Goal: Task Accomplishment & Management: Manage account settings

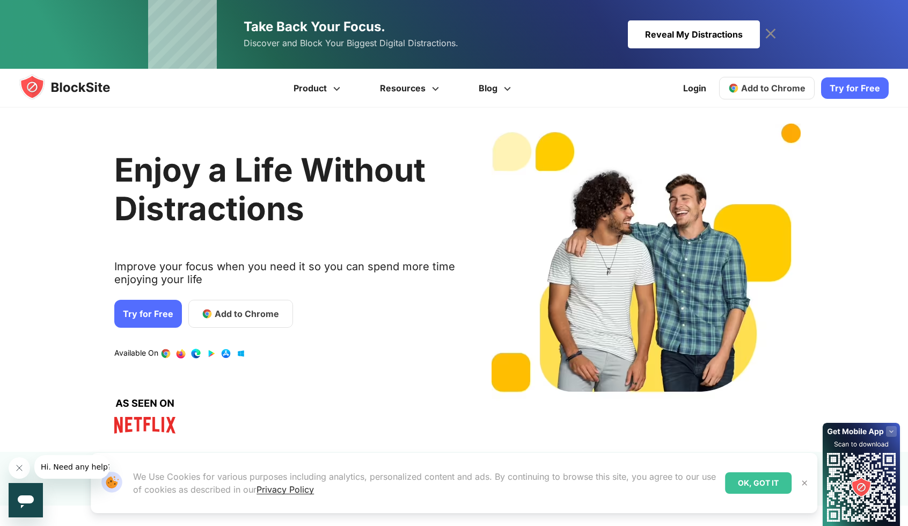
click at [775, 88] on span "Add to Chrome" at bounding box center [774, 88] width 64 height 11
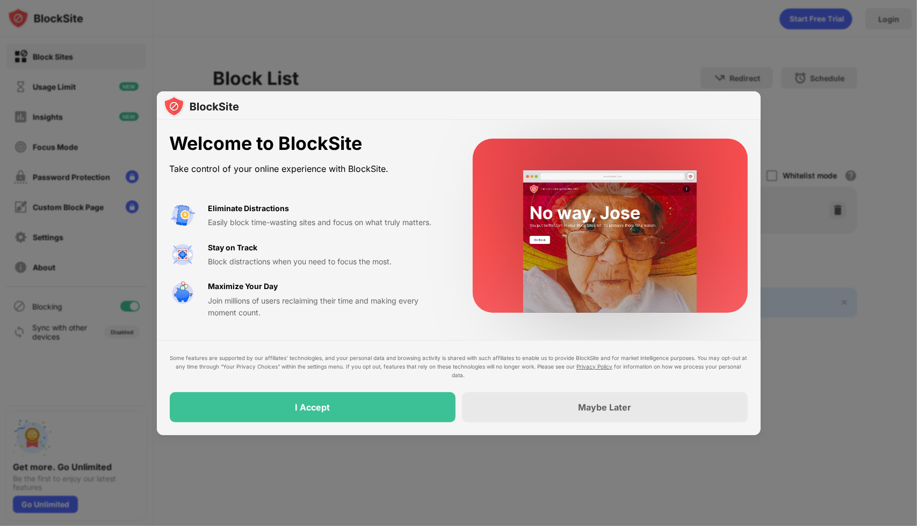
click at [302, 389] on div "Some features are supported by our affiliates’ technologies, and your personal …" at bounding box center [459, 387] width 578 height 69
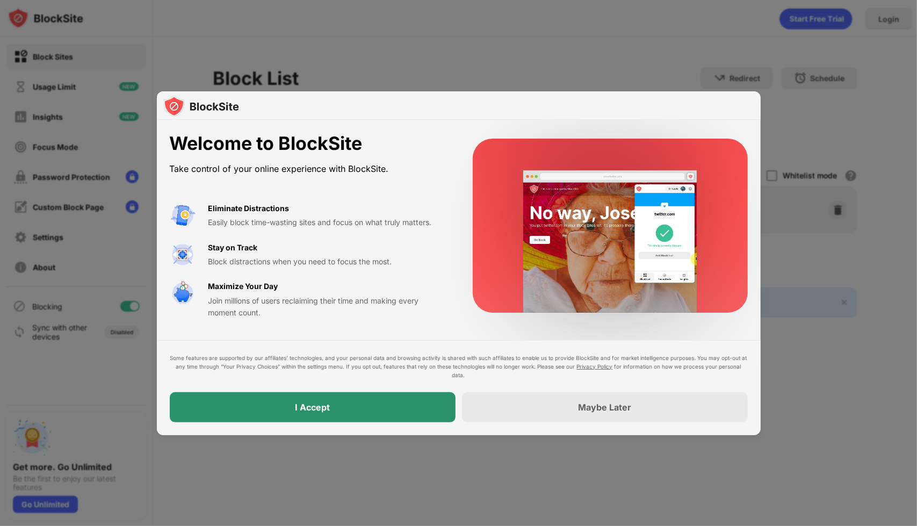
click at [297, 402] on div "I Accept" at bounding box center [312, 407] width 35 height 11
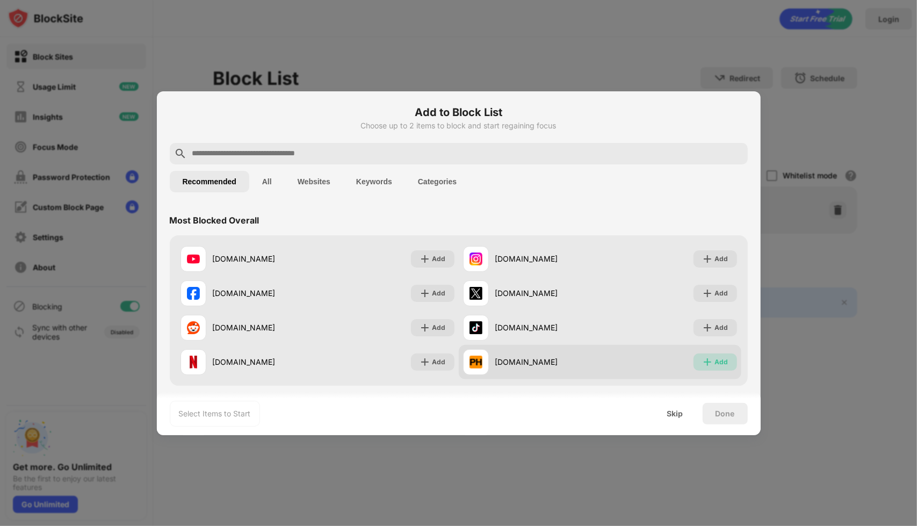
click at [702, 357] on img at bounding box center [707, 362] width 11 height 11
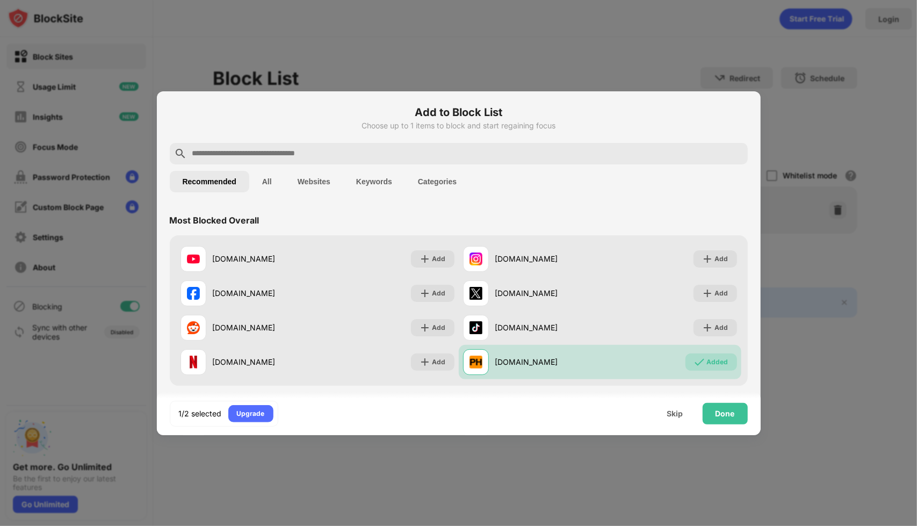
click at [727, 424] on div "1/2 selected Upgrade Skip Done" at bounding box center [459, 413] width 604 height 43
click at [722, 415] on div "Done" at bounding box center [724, 413] width 19 height 9
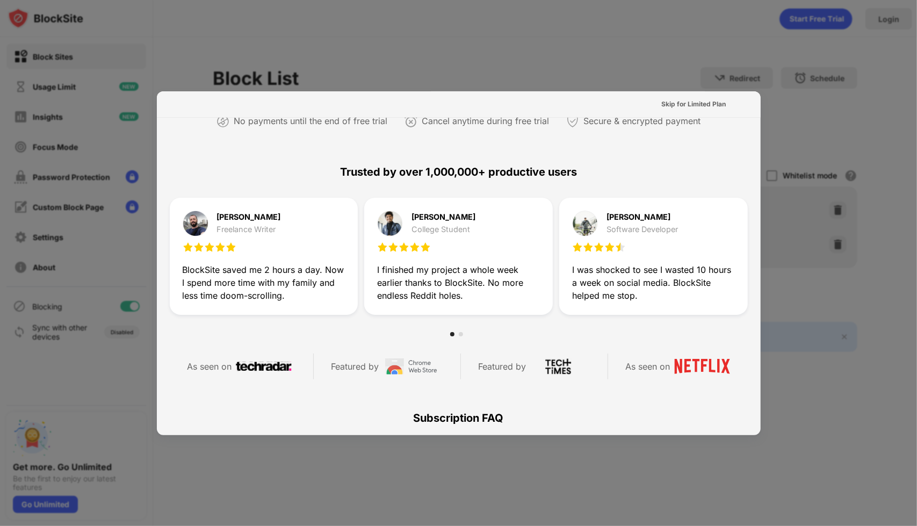
scroll to position [264, 0]
click at [667, 88] on div at bounding box center [458, 263] width 917 height 526
click at [667, 102] on div "Skip for Limited Plan" at bounding box center [693, 104] width 64 height 11
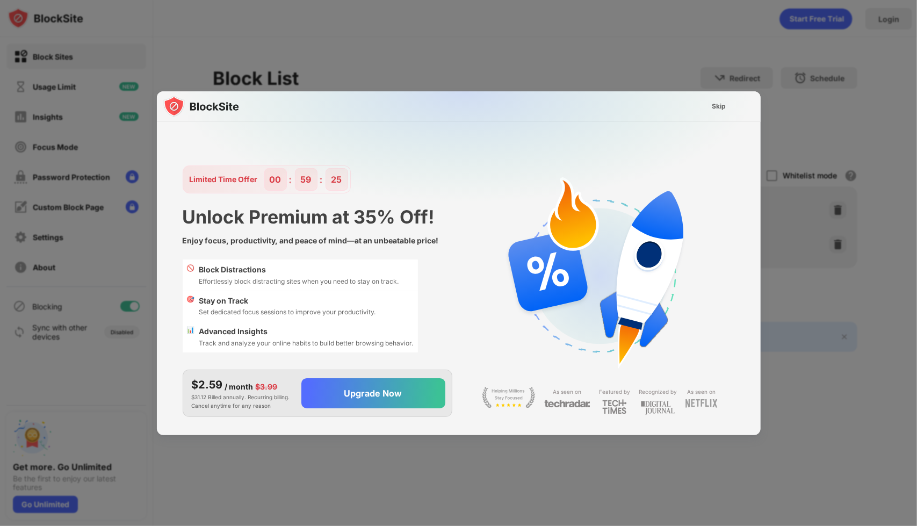
scroll to position [0, 0]
click at [722, 113] on div "Skip" at bounding box center [718, 106] width 31 height 17
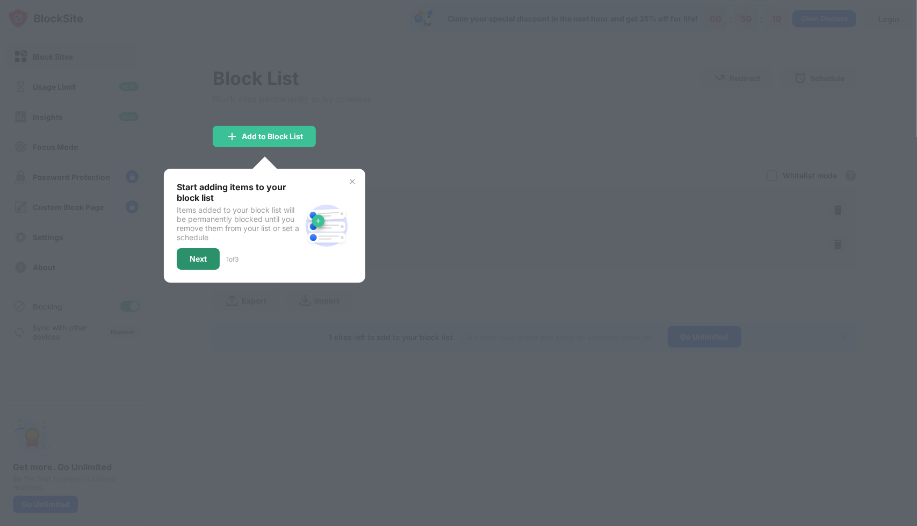
click at [200, 252] on div "Next" at bounding box center [198, 258] width 43 height 21
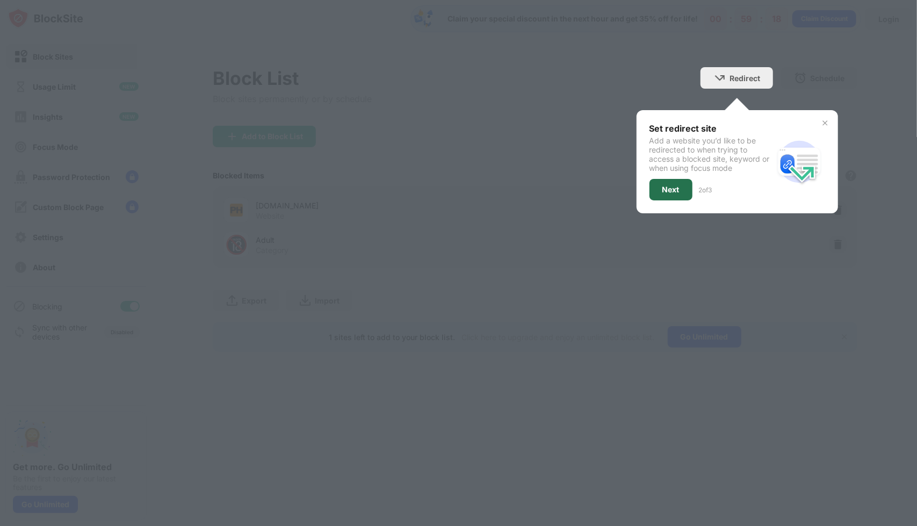
click at [663, 185] on div "Next" at bounding box center [670, 189] width 17 height 9
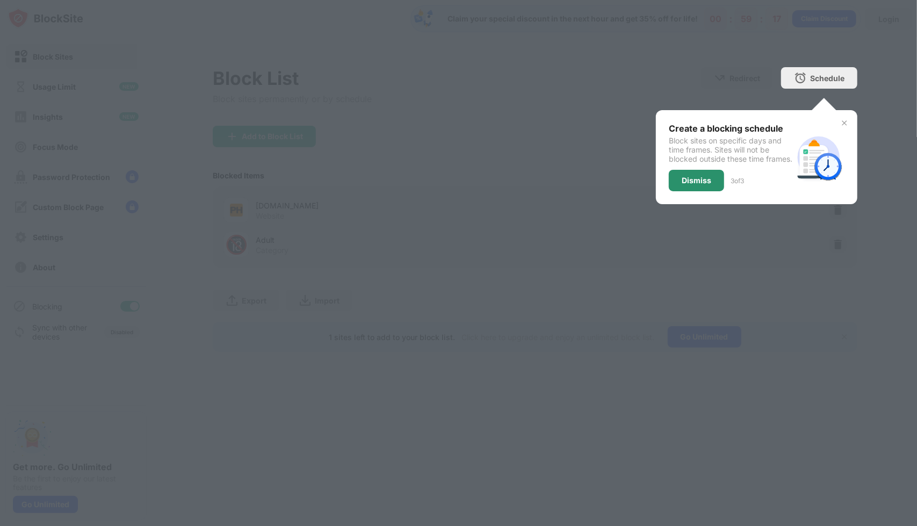
click at [706, 185] on div "Dismiss" at bounding box center [696, 180] width 30 height 9
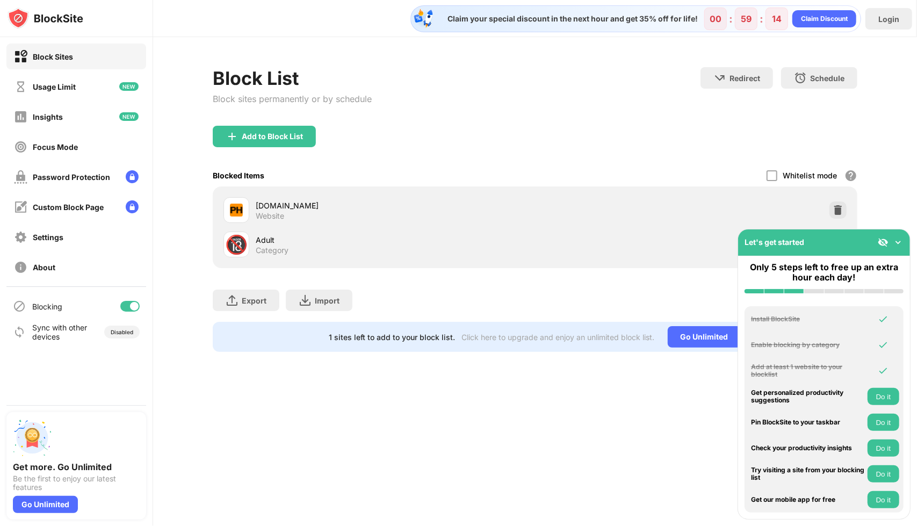
click at [582, 277] on div "Export Export Files (for websites items only) Import Import Files (for websites…" at bounding box center [535, 295] width 644 height 54
click at [56, 168] on div "Password Protection" at bounding box center [76, 177] width 140 height 26
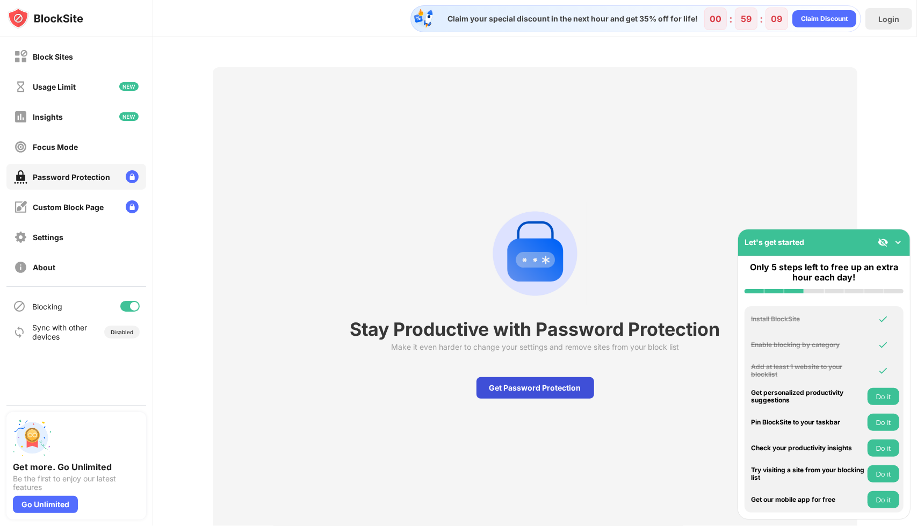
click at [507, 396] on div "Get Password Protection" at bounding box center [535, 387] width 118 height 21
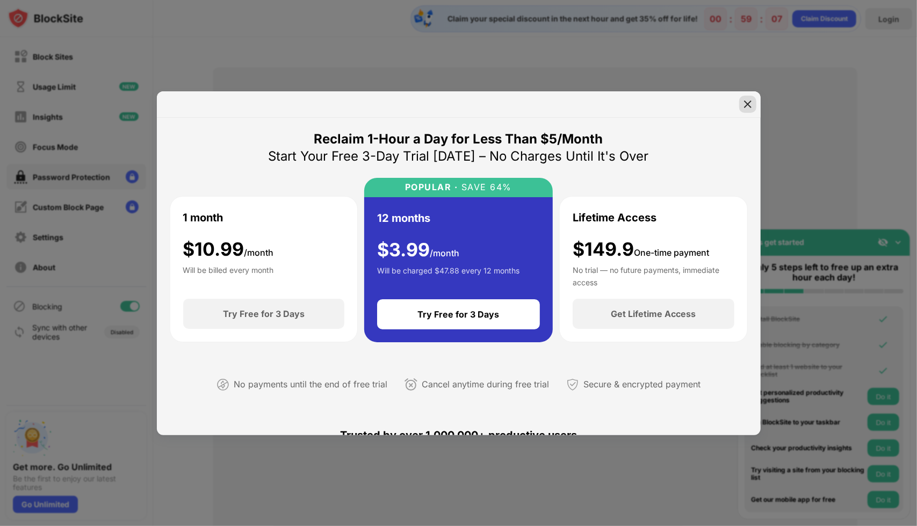
click at [779, 134] on div at bounding box center [458, 263] width 917 height 526
